Goal: Communication & Community: Answer question/provide support

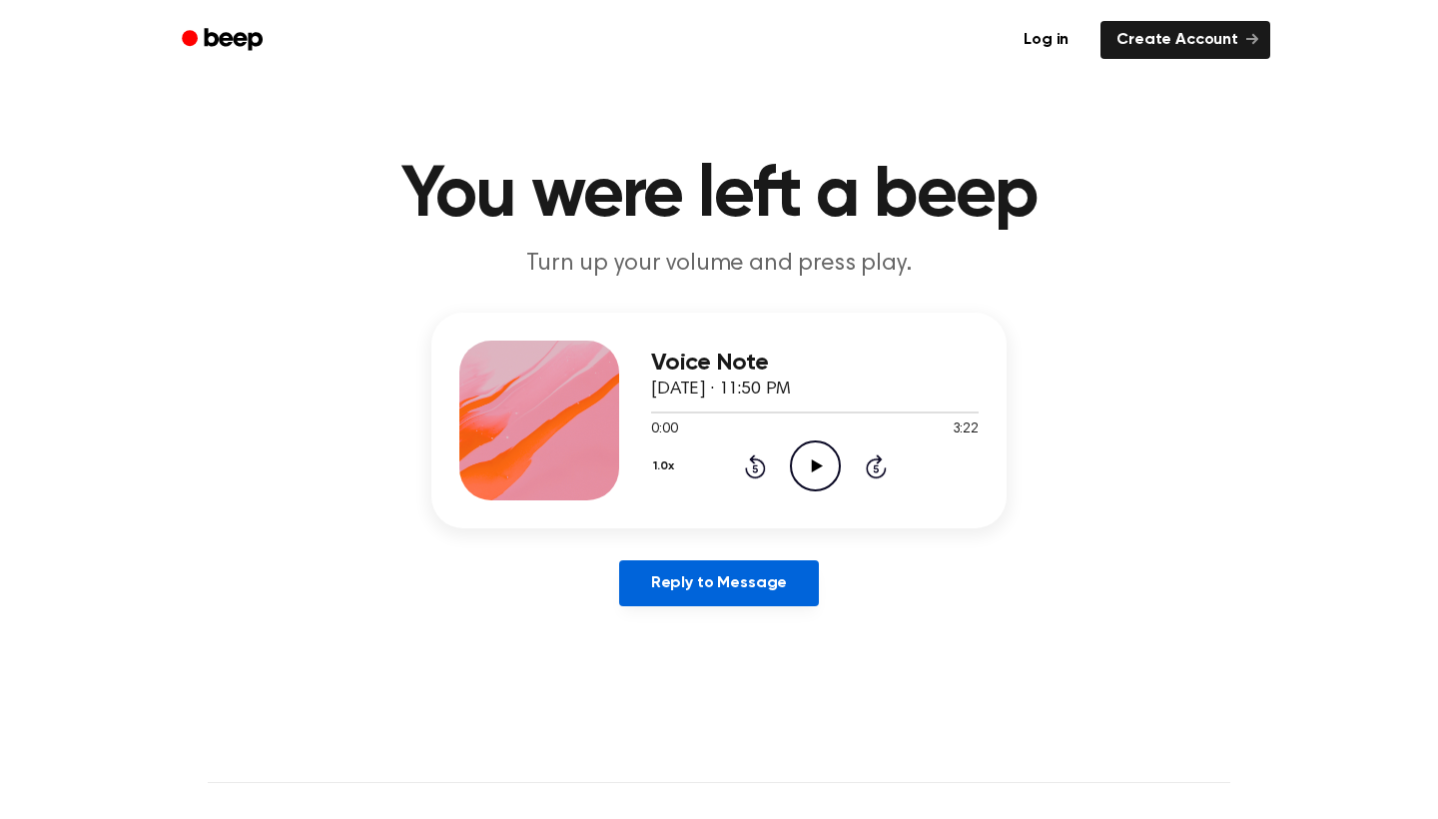
click at [787, 585] on link "Reply to Message" at bounding box center [719, 583] width 200 height 46
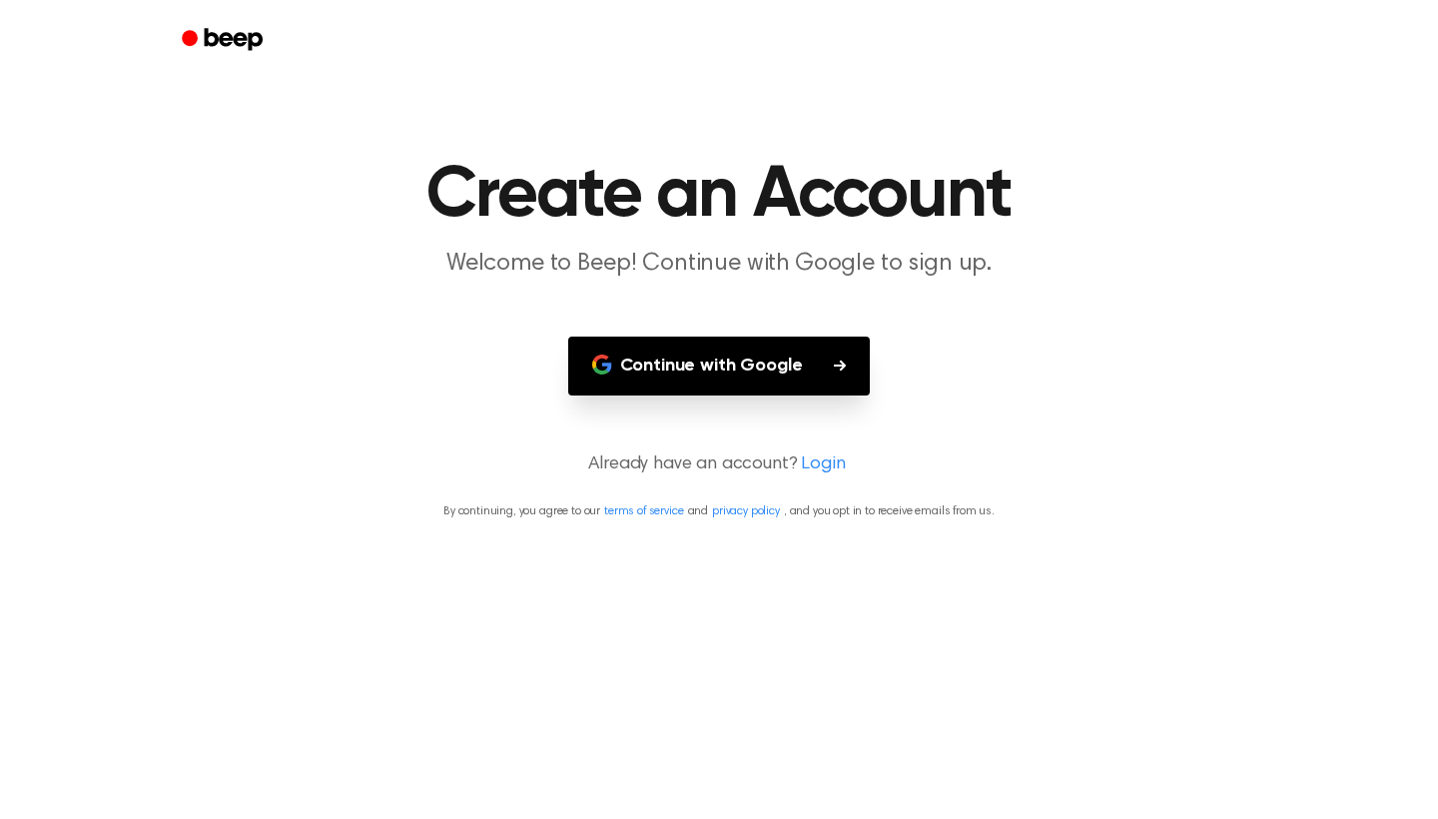
click at [823, 370] on button "Continue with Google" at bounding box center [719, 366] width 303 height 59
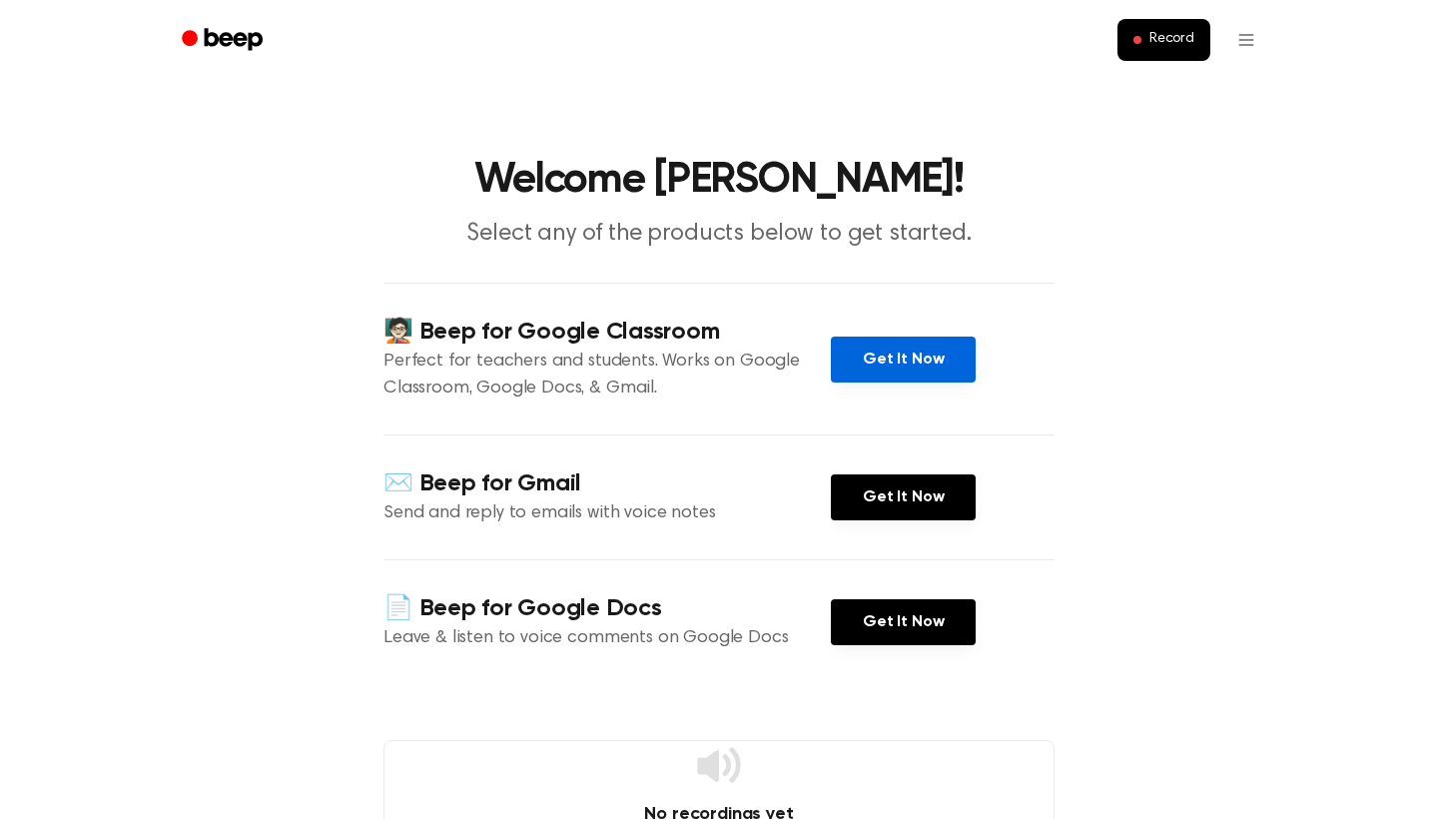
click at [951, 358] on link "Get It Now" at bounding box center [903, 360] width 145 height 46
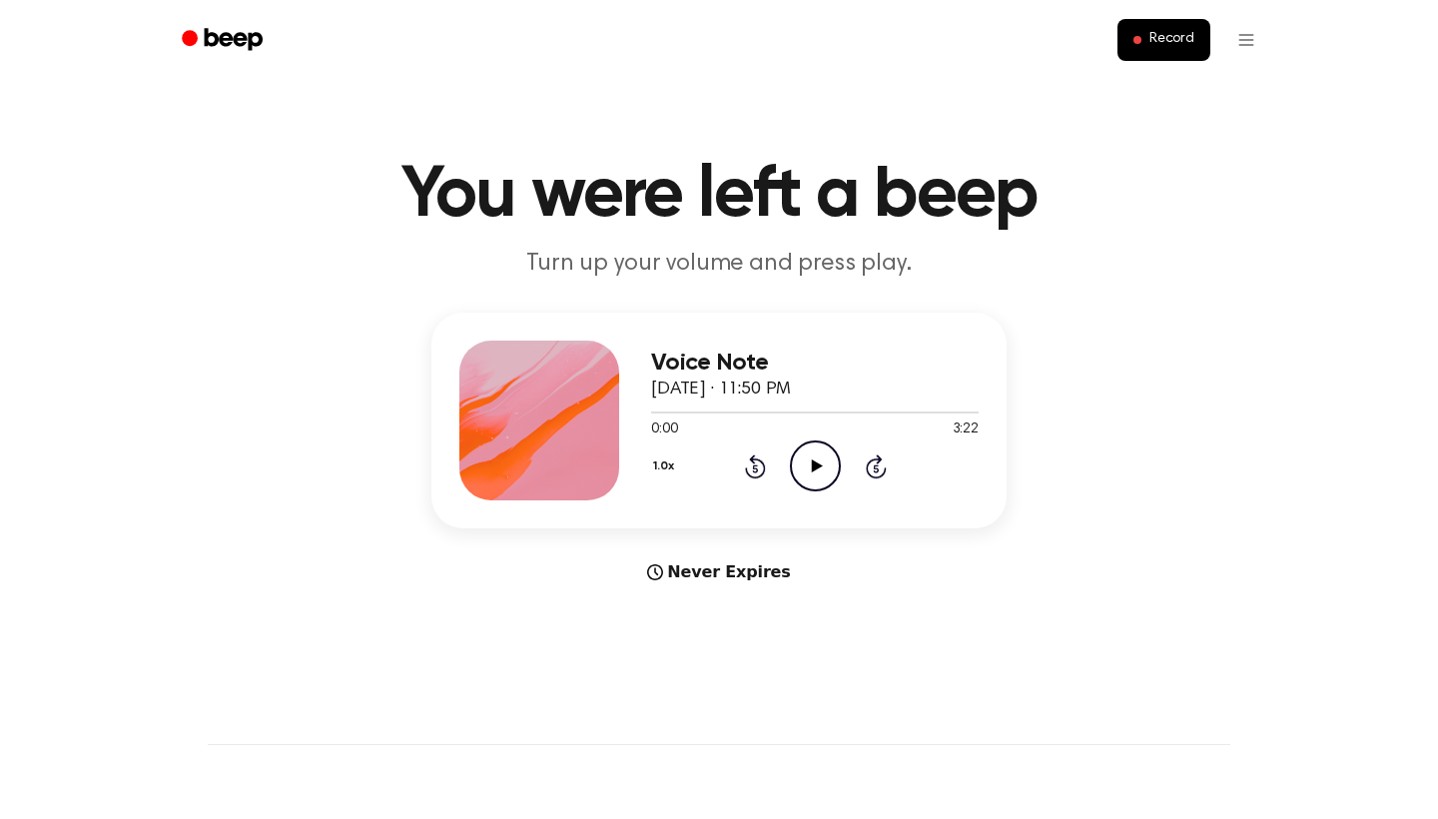
click at [819, 454] on icon "Play Audio" at bounding box center [815, 465] width 51 height 51
click at [758, 460] on icon at bounding box center [755, 466] width 21 height 24
click at [761, 460] on icon at bounding box center [755, 466] width 21 height 24
click at [816, 473] on icon "Pause Audio" at bounding box center [815, 465] width 51 height 51
click at [776, 476] on div "1.0x Rewind 5 seconds Play Audio Skip 5 seconds" at bounding box center [815, 465] width 328 height 51
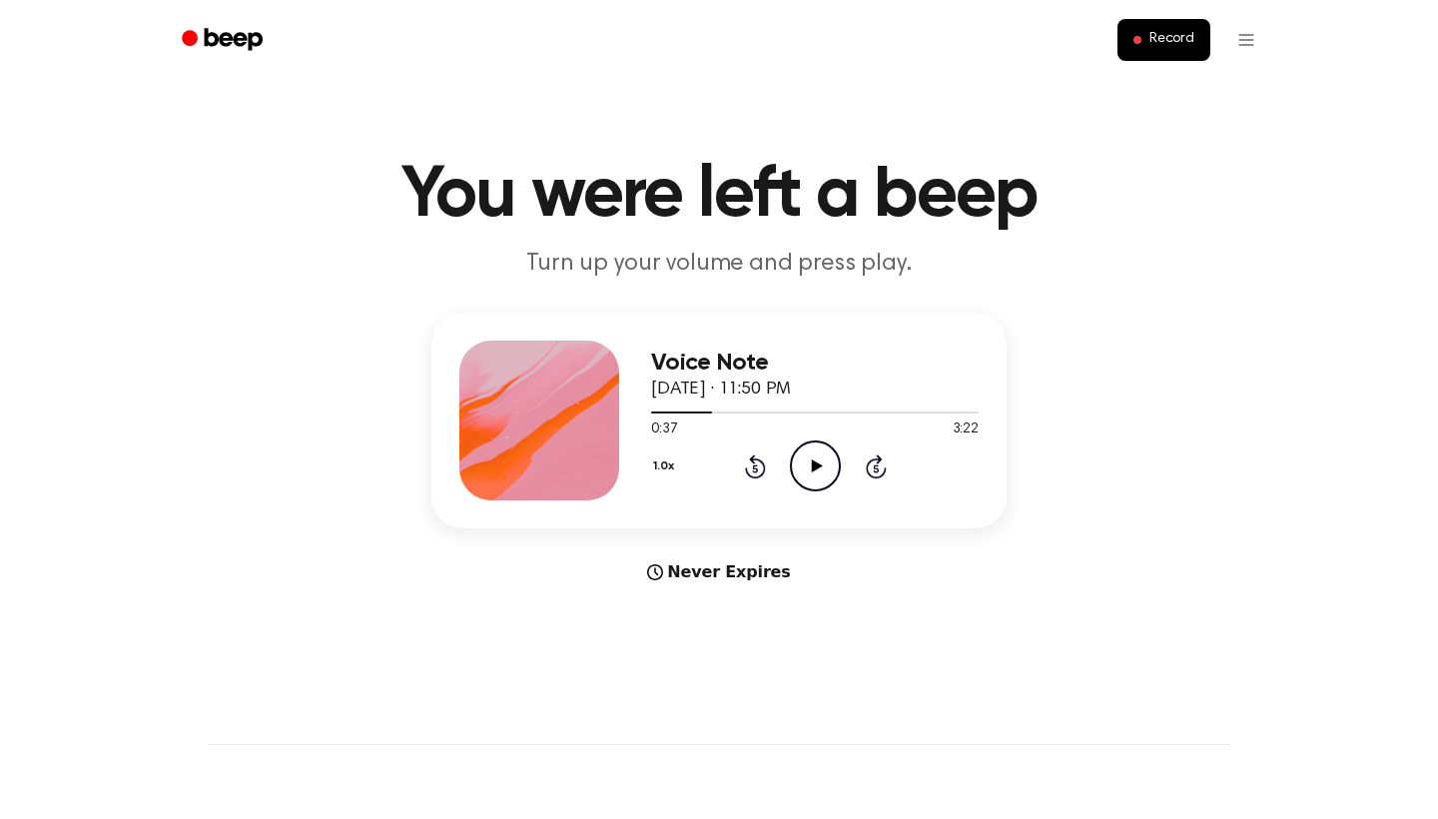
click at [767, 474] on div "1.0x Rewind 5 seconds Play Audio Skip 5 seconds" at bounding box center [815, 465] width 328 height 51
click at [756, 468] on icon at bounding box center [754, 468] width 5 height 8
click at [806, 463] on icon "Play Audio" at bounding box center [815, 465] width 51 height 51
click at [662, 470] on button "1.0x" at bounding box center [666, 466] width 30 height 34
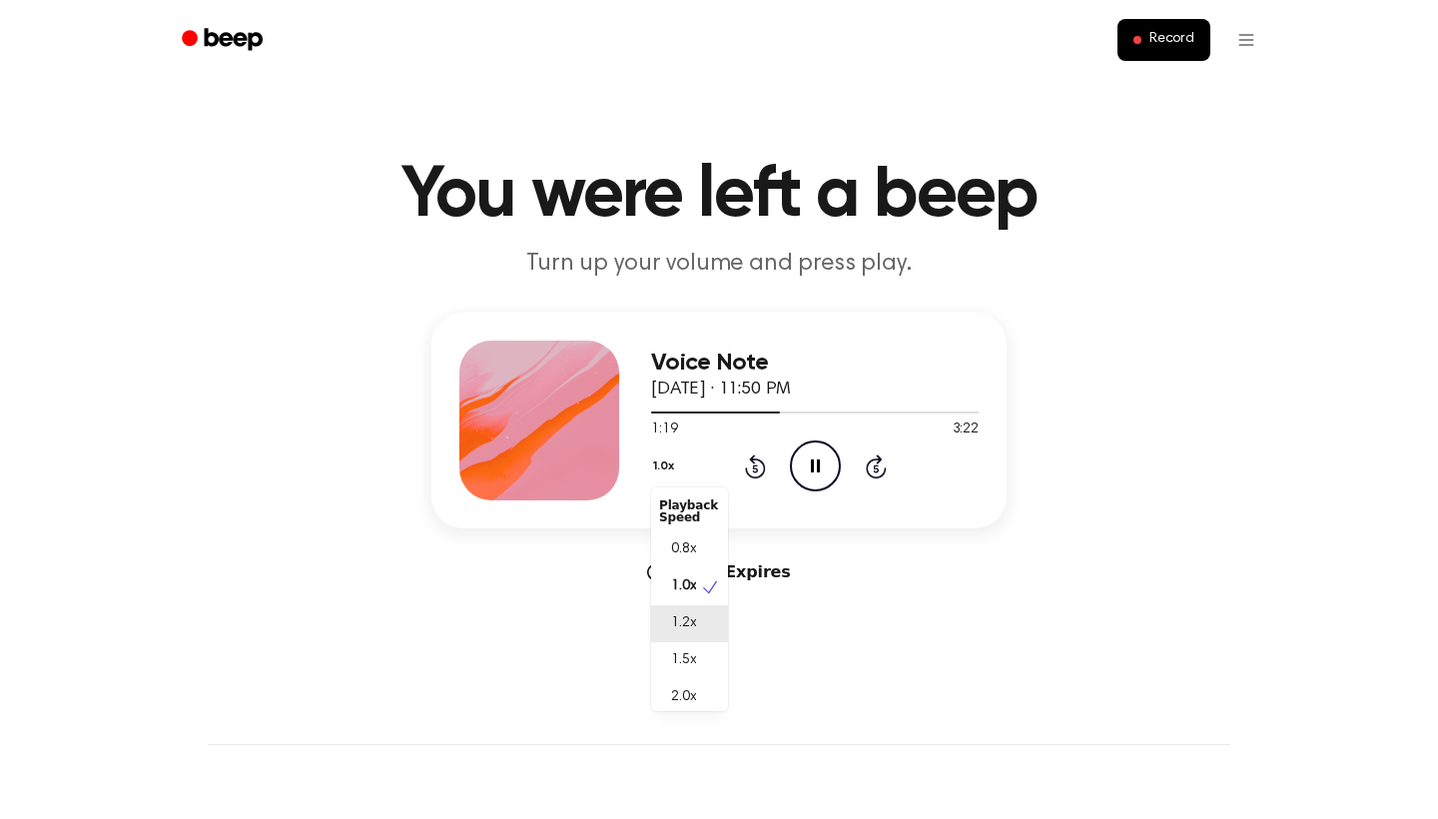
click at [710, 623] on div "1.2x" at bounding box center [689, 623] width 77 height 37
click at [666, 477] on button "1.2x" at bounding box center [665, 466] width 29 height 34
click at [712, 659] on div "1.5x" at bounding box center [689, 660] width 77 height 37
